Goal: Information Seeking & Learning: Learn about a topic

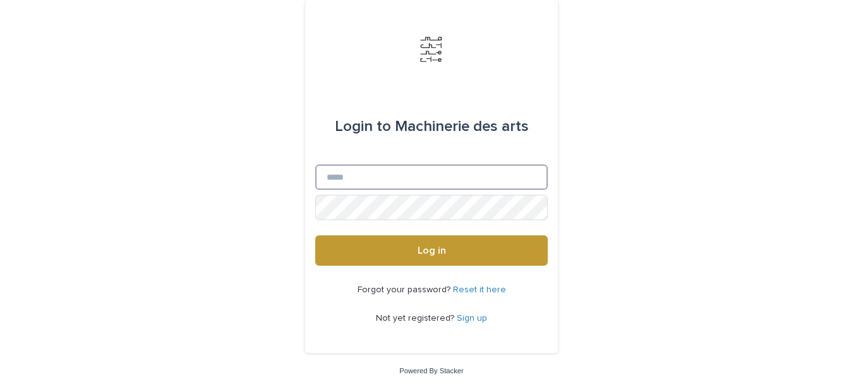
click at [440, 178] on input "Email" at bounding box center [431, 176] width 233 height 25
type input "**********"
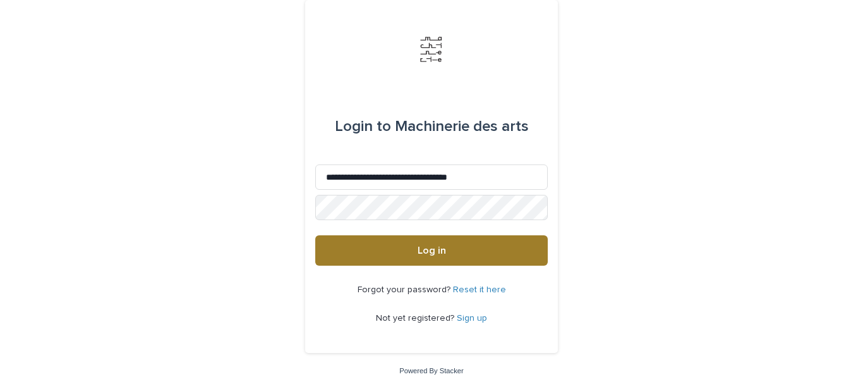
click at [421, 246] on span "Log in" at bounding box center [432, 250] width 28 height 10
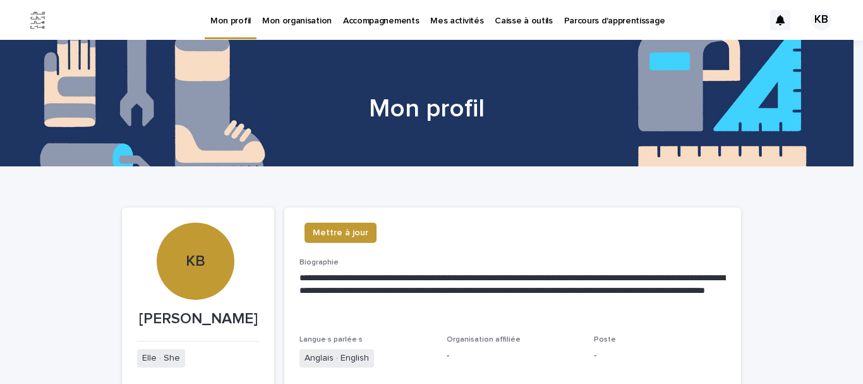
click at [506, 19] on p "Caisse à outils" at bounding box center [524, 13] width 58 height 27
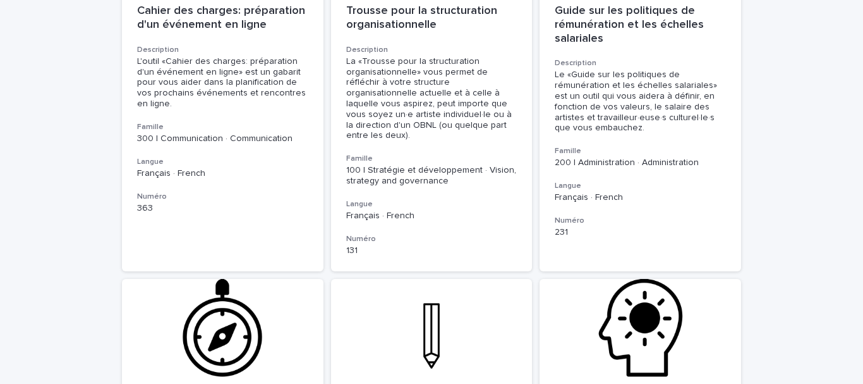
scroll to position [694, 0]
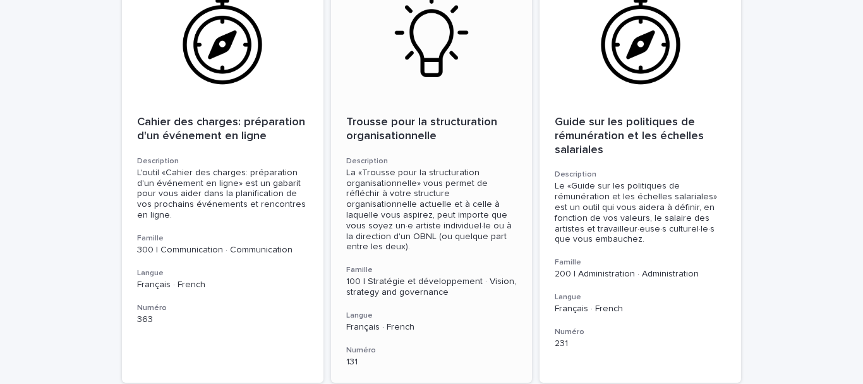
click at [423, 116] on p "Trousse pour la structuration organisationnelle" at bounding box center [431, 129] width 171 height 27
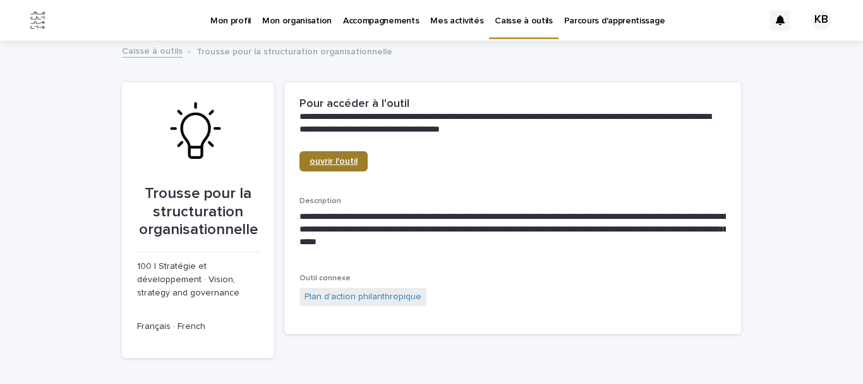
click at [337, 162] on span "ouvrir l'outil" at bounding box center [334, 161] width 48 height 9
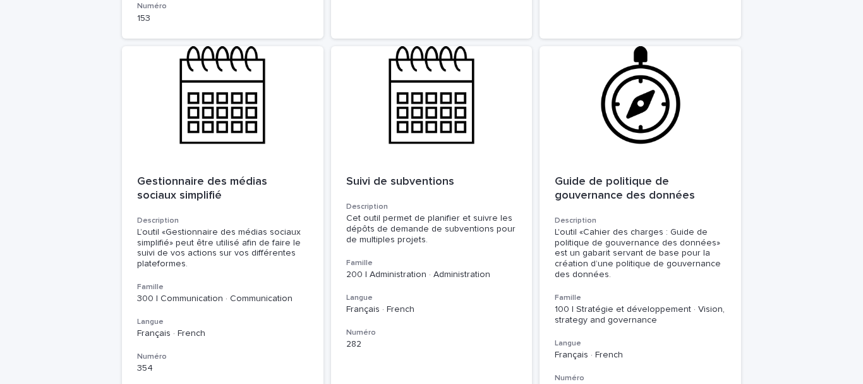
scroll to position [2924, 0]
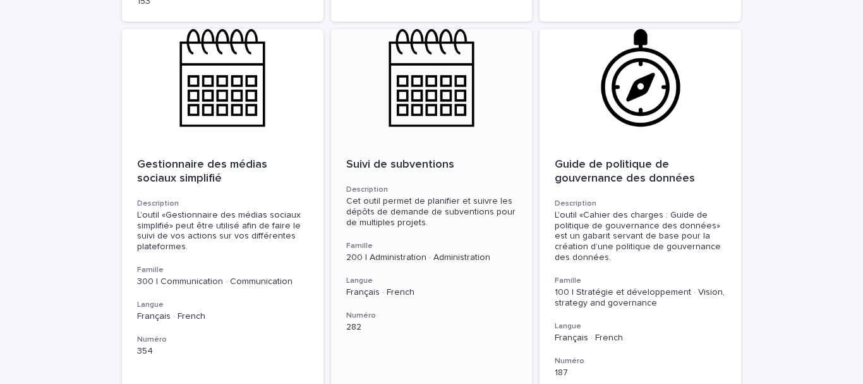
click at [388, 158] on p "Suivi de subventions" at bounding box center [431, 165] width 171 height 14
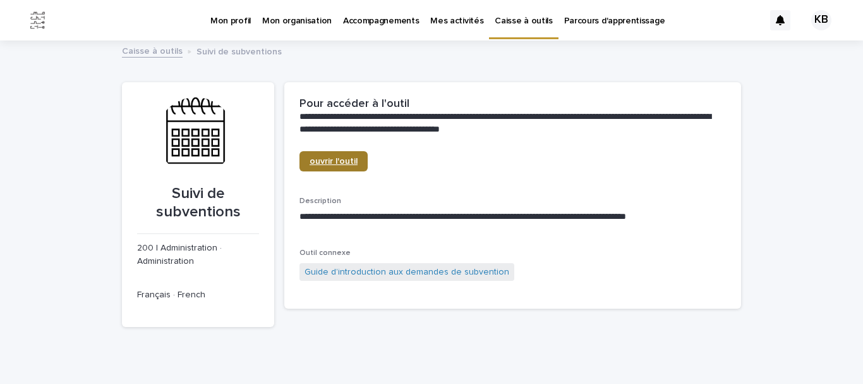
click at [335, 154] on link "ouvrir l'outil" at bounding box center [334, 161] width 68 height 20
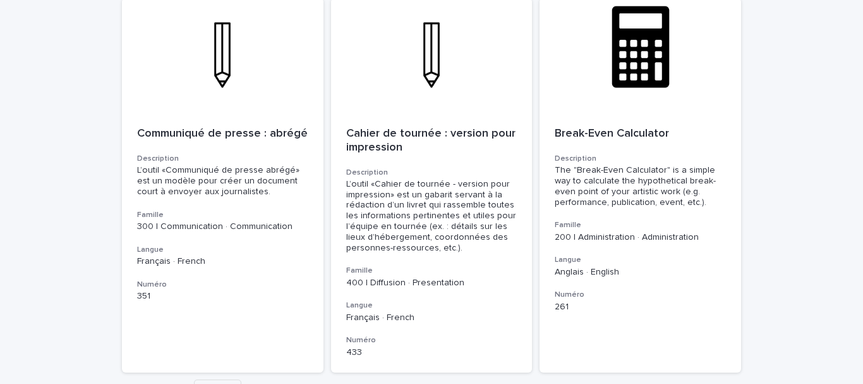
scroll to position [4510, 0]
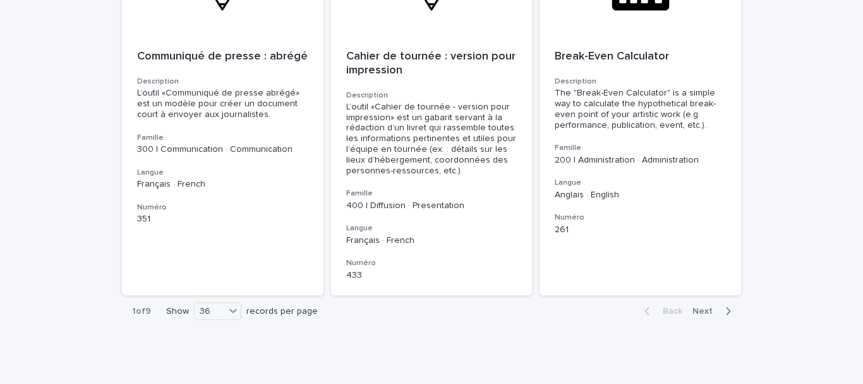
click at [702, 306] on span "Next" at bounding box center [707, 310] width 28 height 9
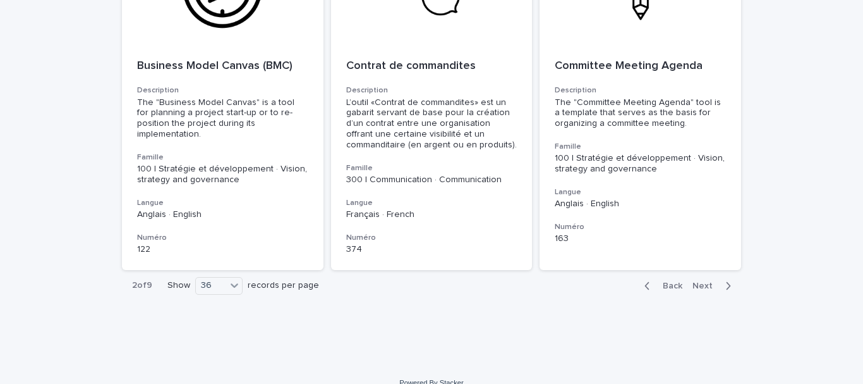
scroll to position [4477, 0]
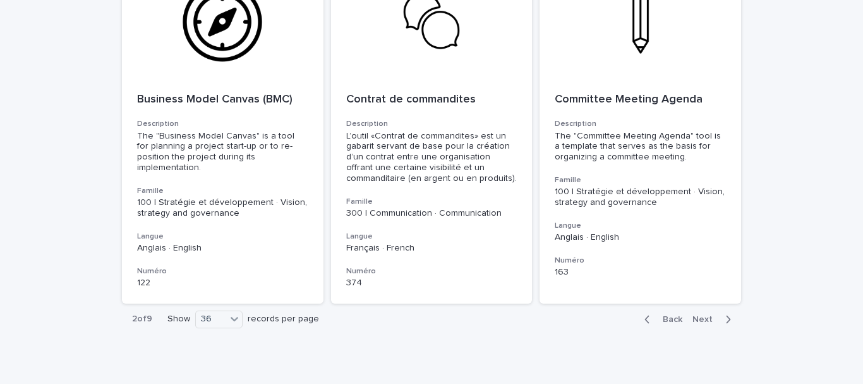
click at [702, 315] on span "Next" at bounding box center [707, 319] width 28 height 9
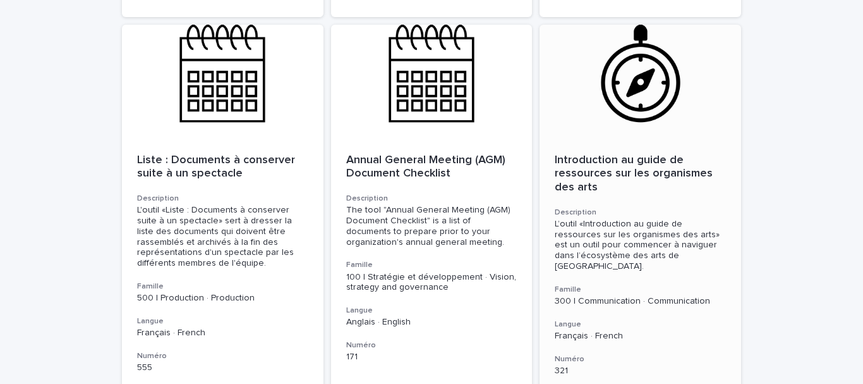
click at [625, 154] on p "Introduction au guide de ressources sur les organismes des arts" at bounding box center [640, 174] width 171 height 41
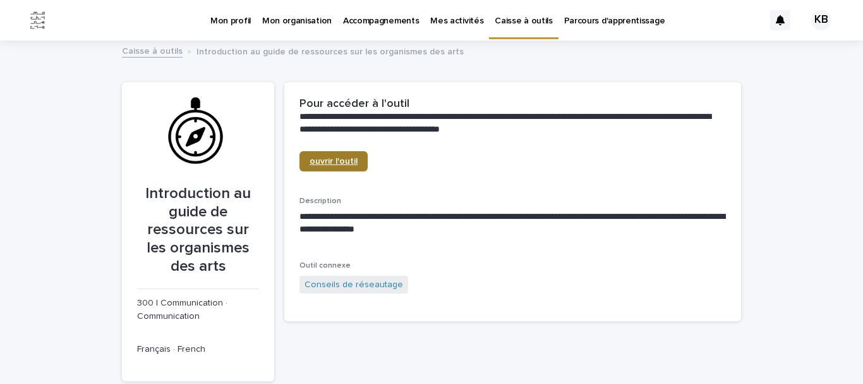
click at [349, 164] on span "ouvrir l'outil" at bounding box center [334, 161] width 48 height 9
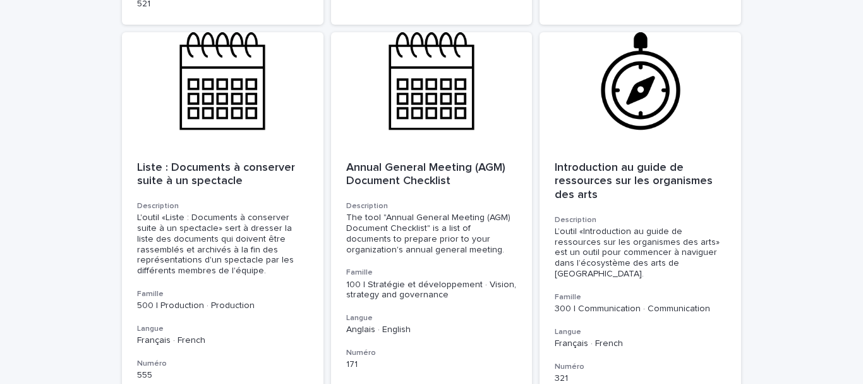
scroll to position [4556, 0]
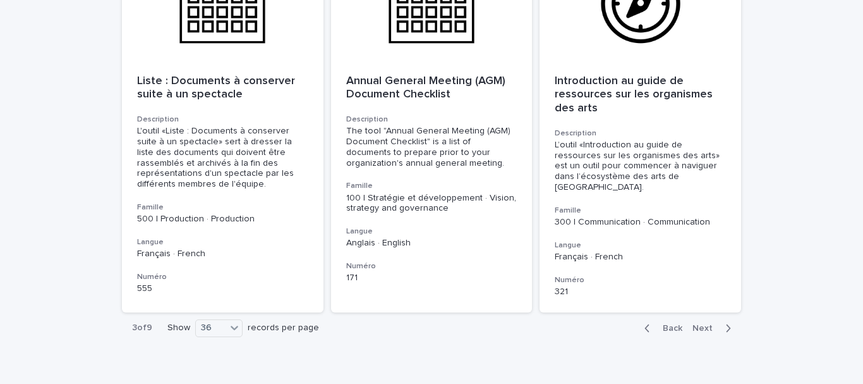
click at [703, 324] on span "Next" at bounding box center [707, 328] width 28 height 9
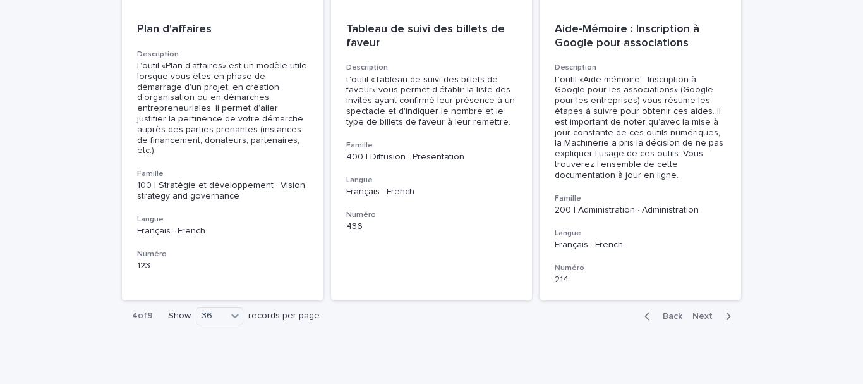
click at [703, 266] on div "Aide-Mémoire : Inscription à Google pour associations Description L’outil «Aide…" at bounding box center [641, 154] width 202 height 292
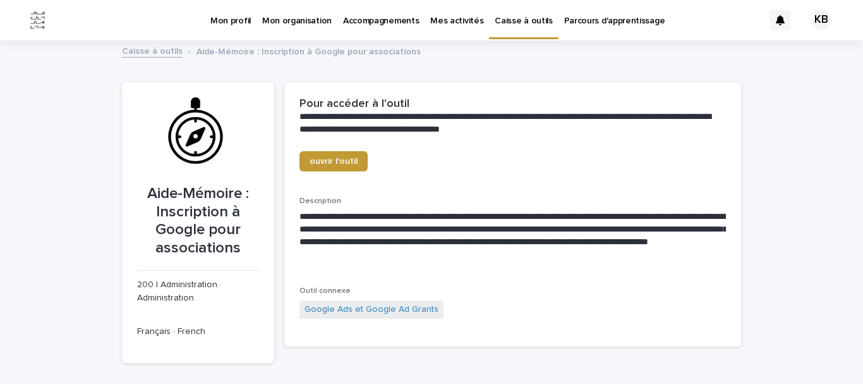
click at [150, 50] on link "Caisse à outils" at bounding box center [152, 50] width 61 height 15
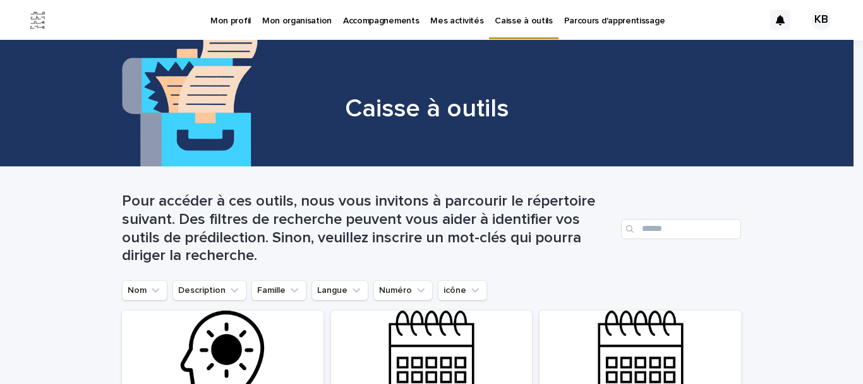
click at [375, 21] on p "Accompagnements" at bounding box center [381, 13] width 76 height 27
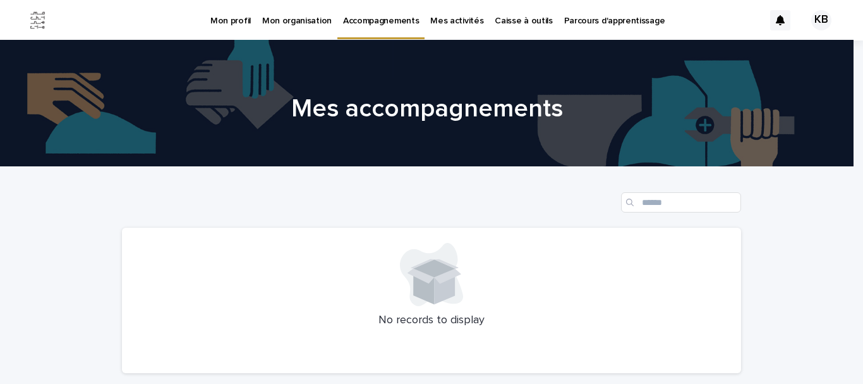
click at [446, 18] on p "Mes activités" at bounding box center [456, 13] width 53 height 27
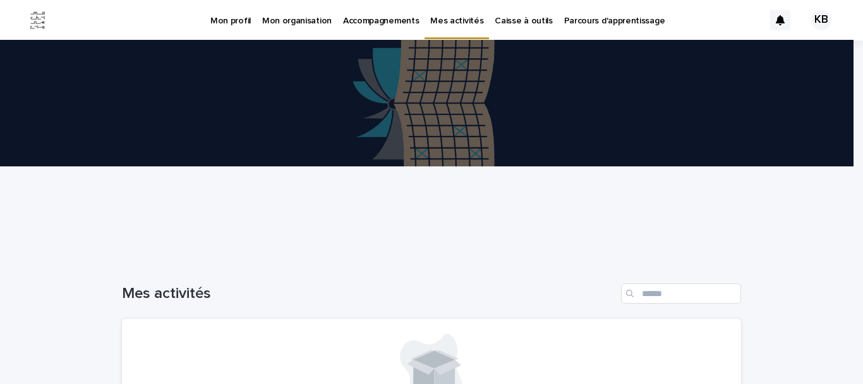
click at [227, 19] on p "Mon profil" at bounding box center [230, 13] width 40 height 27
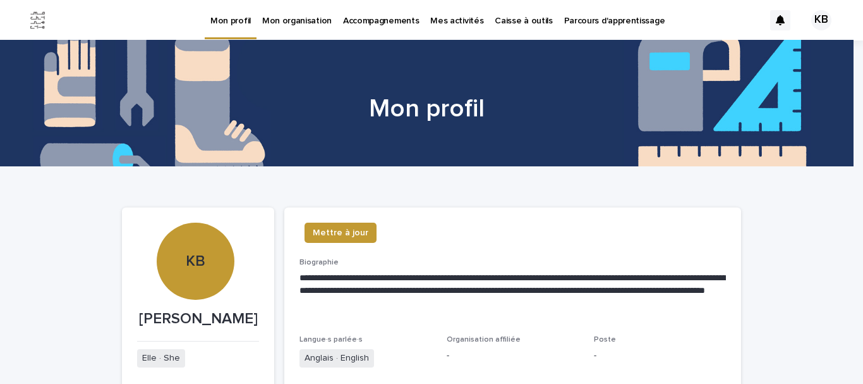
click at [564, 17] on p "Parcours d'apprentissage" at bounding box center [614, 13] width 101 height 27
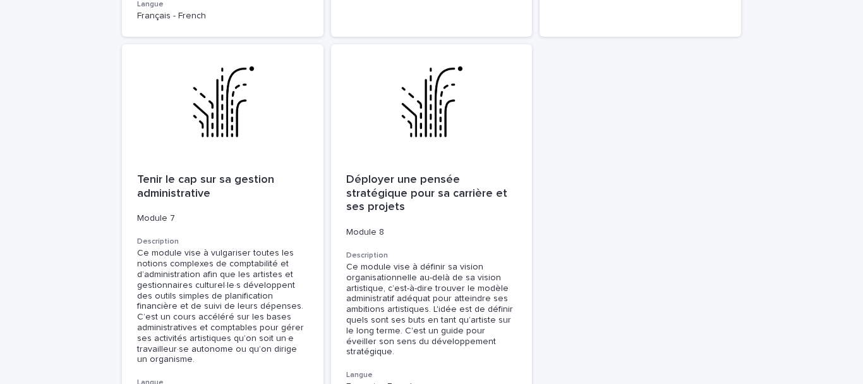
scroll to position [1006, 0]
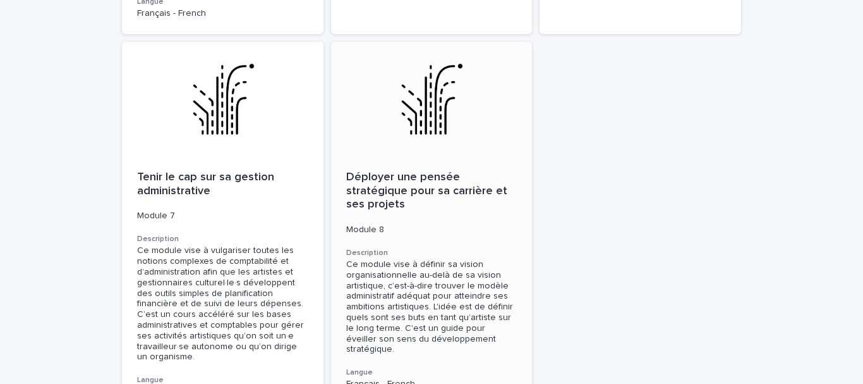
click at [435, 171] on p "Déployer une pensée stratégique pour sa carrière et ses projets" at bounding box center [431, 191] width 171 height 41
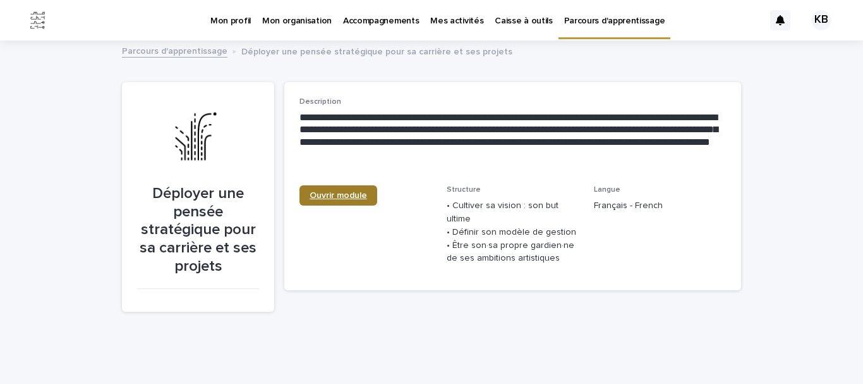
click at [340, 185] on link "Ouvrir module" at bounding box center [339, 195] width 78 height 20
